Goal: Task Accomplishment & Management: Use online tool/utility

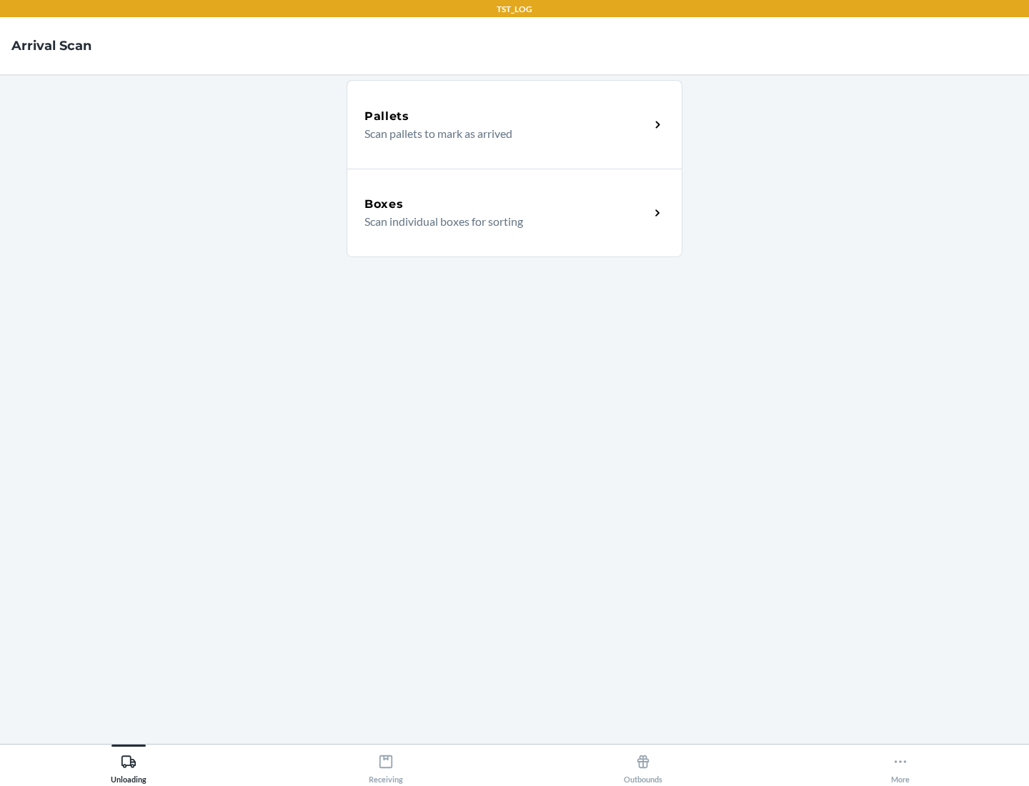
click at [506, 204] on div "Boxes" at bounding box center [506, 204] width 285 height 17
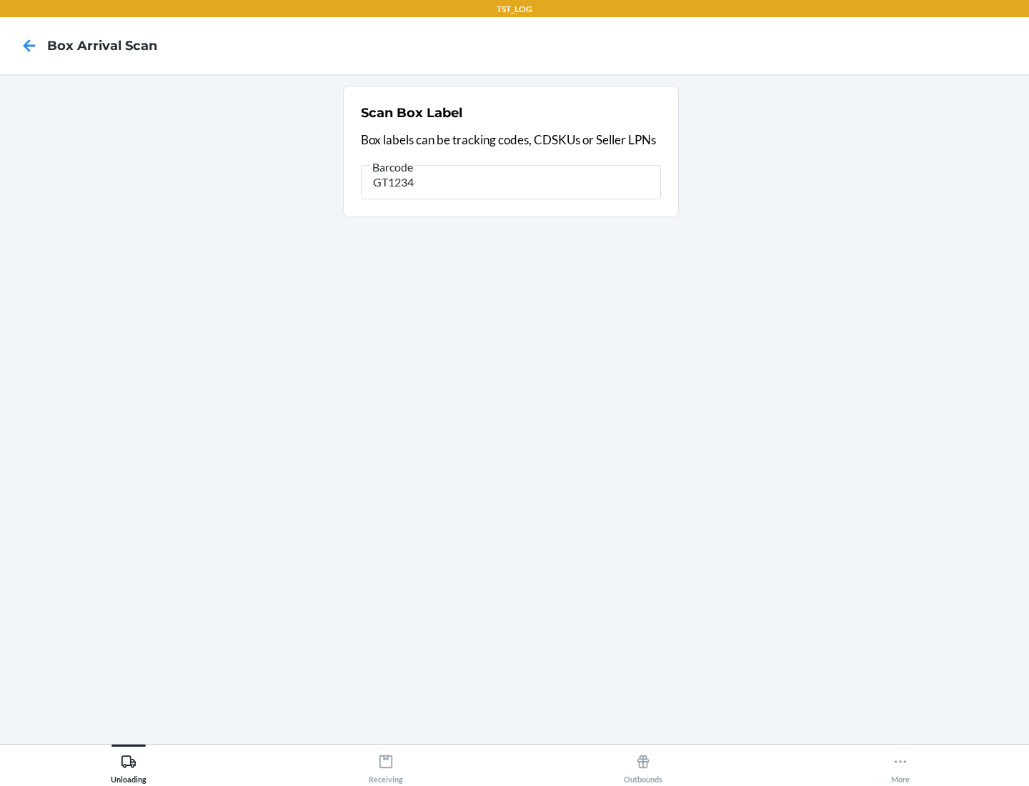
type input "GT1234"
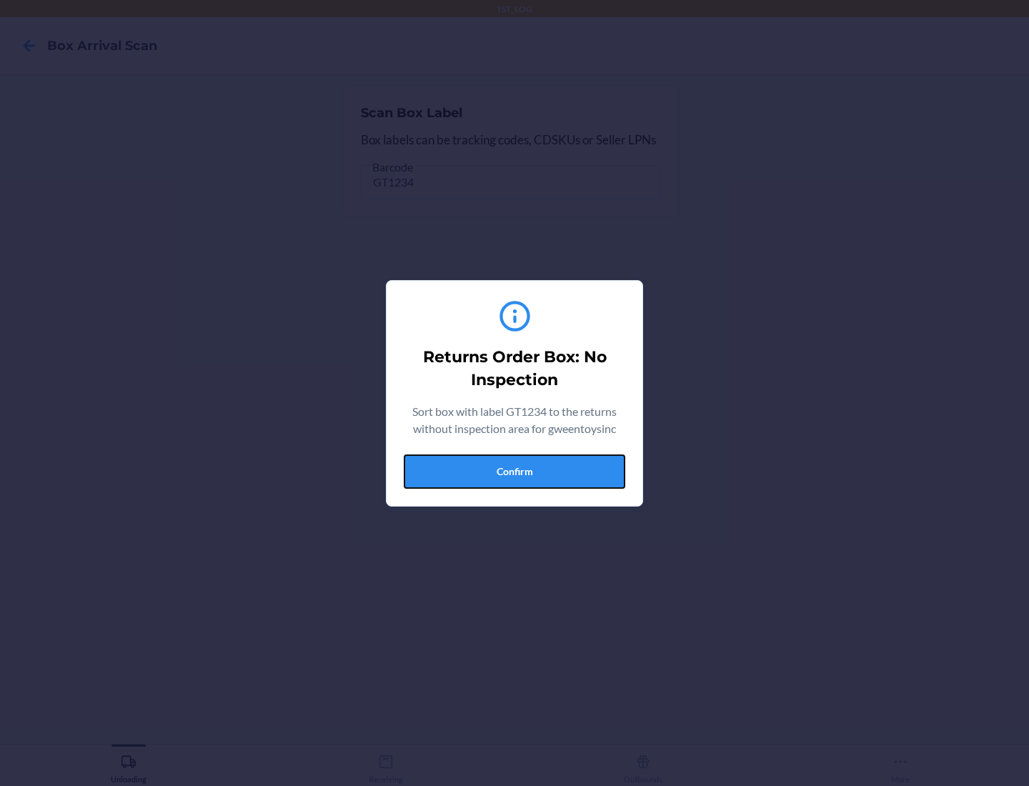
click at [514, 471] on button "Confirm" at bounding box center [514, 471] width 221 height 34
